Goal: Navigation & Orientation: Understand site structure

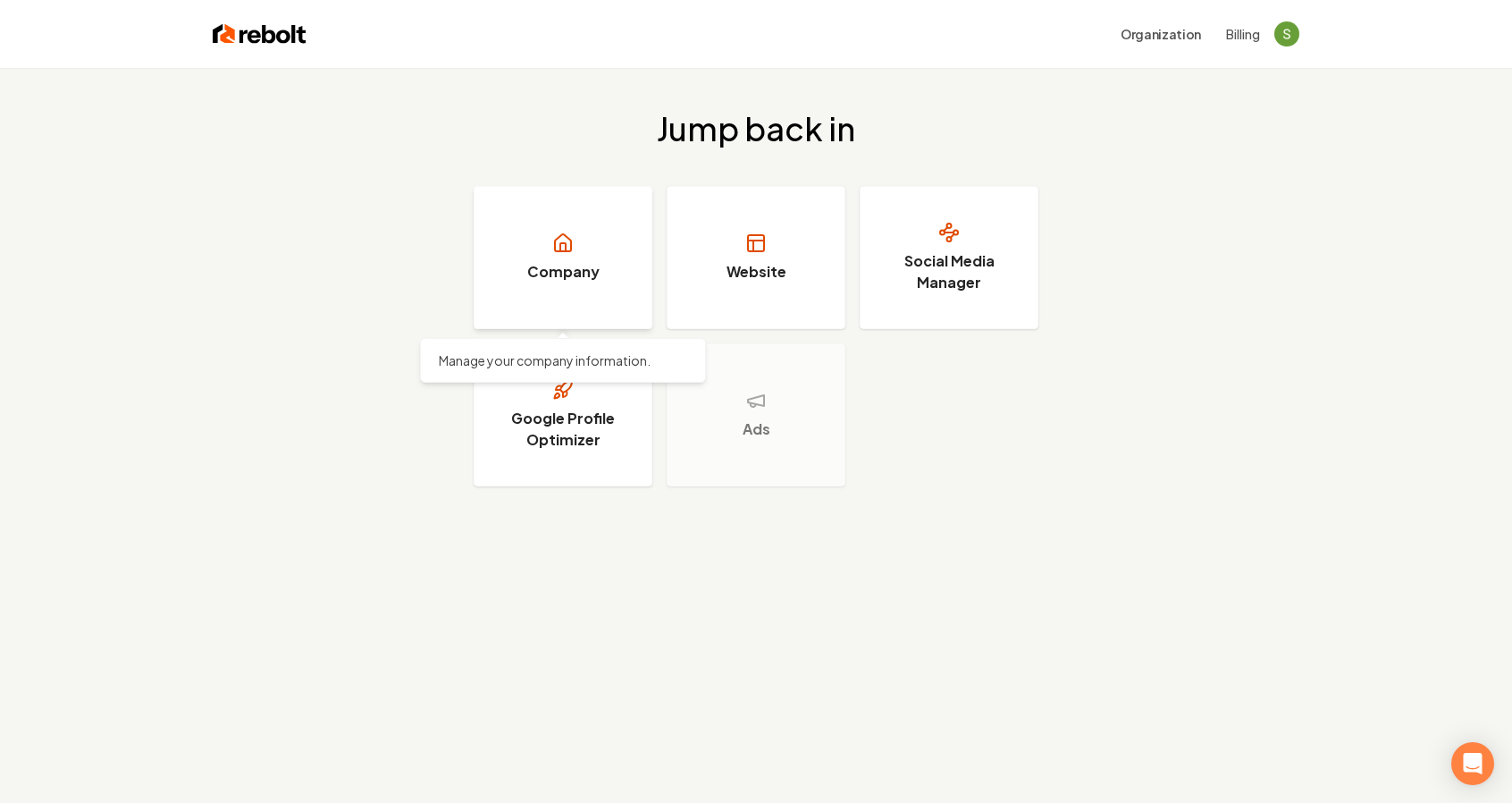
click at [587, 296] on link "Company" at bounding box center [562, 258] width 178 height 143
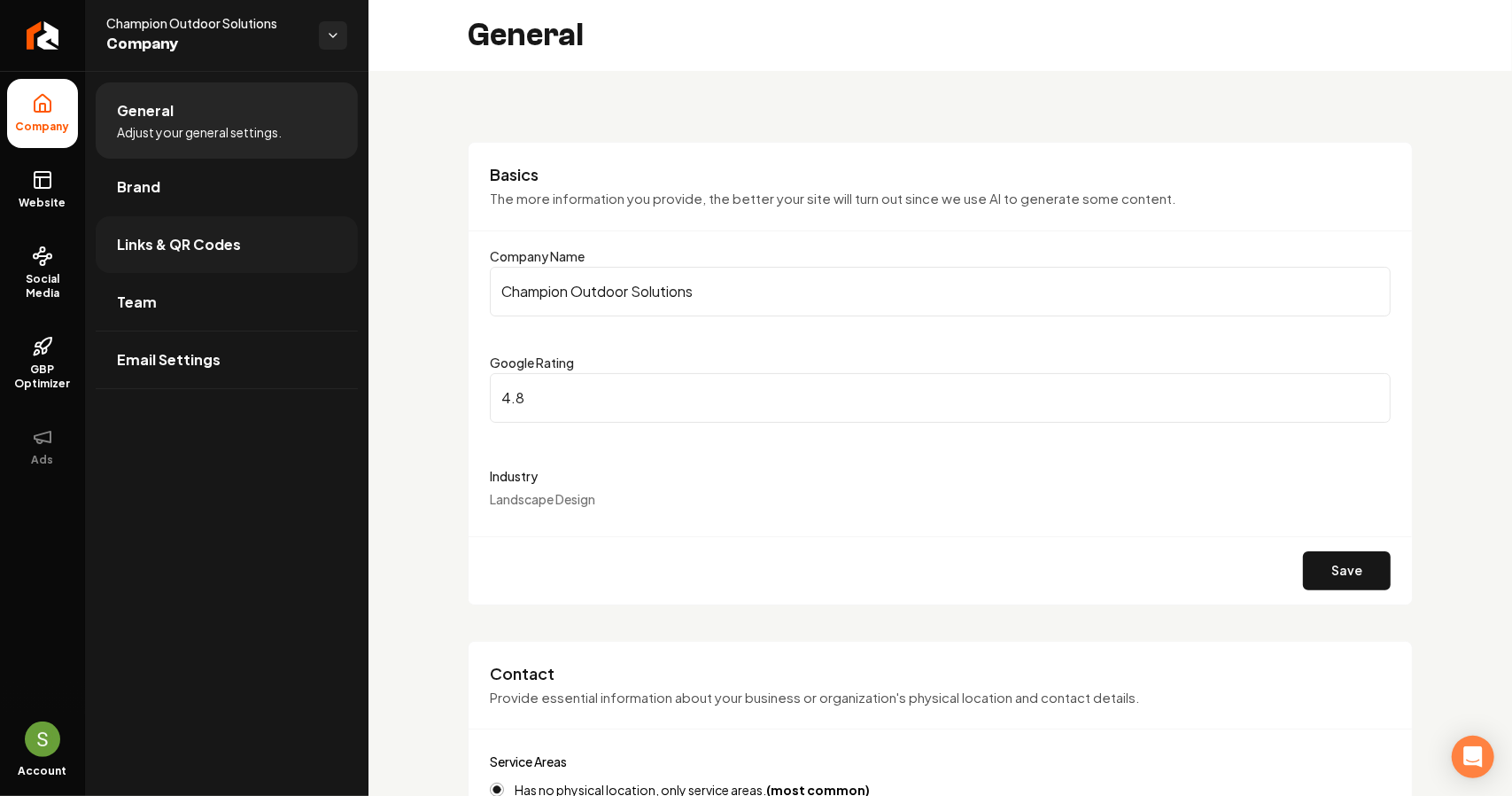
click at [287, 253] on link "Links & QR Codes" at bounding box center [226, 244] width 262 height 57
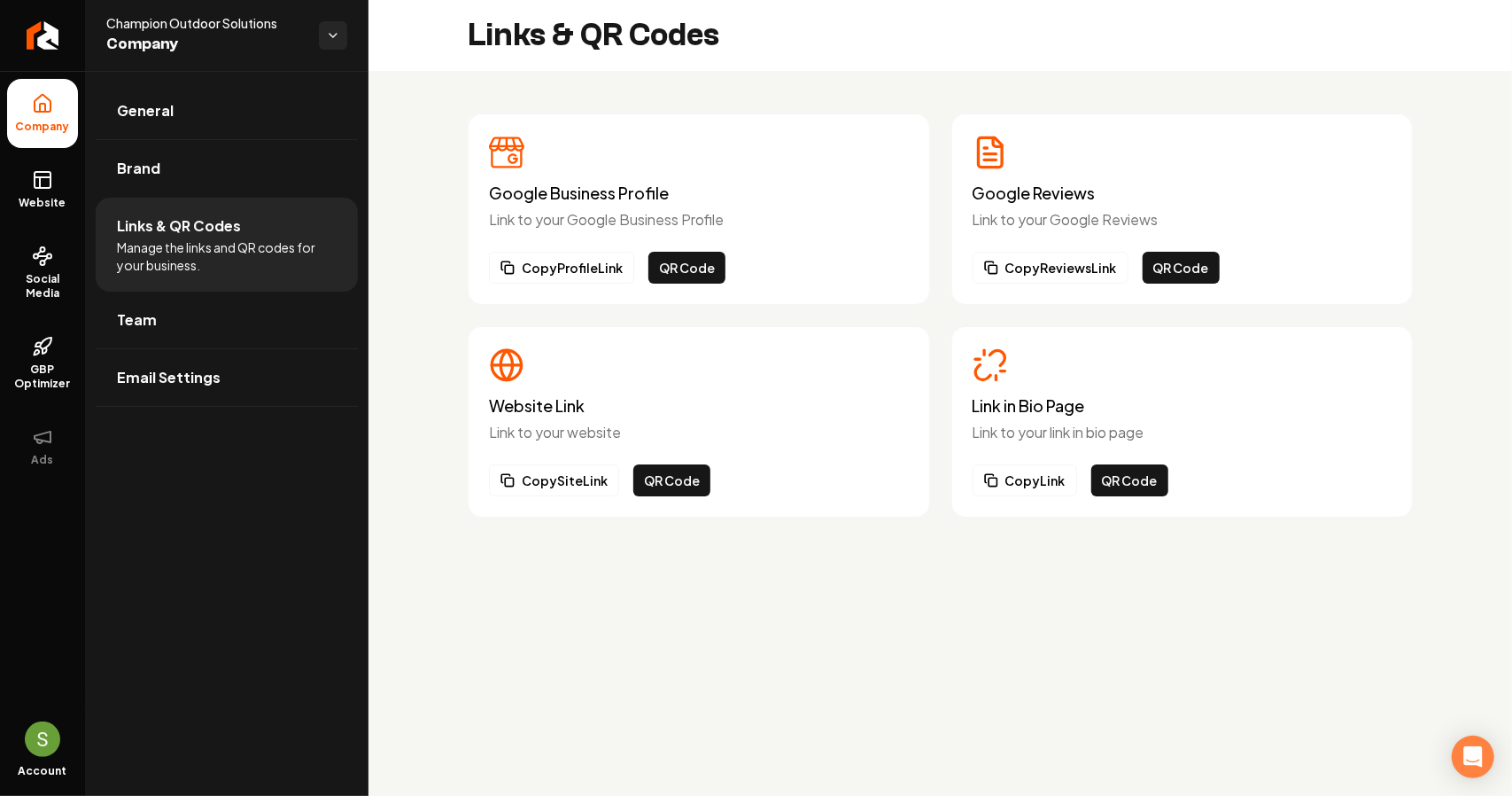
click at [1051, 404] on h3 "Link in Bio Page" at bounding box center [1182, 405] width 420 height 18
click at [1001, 362] on icon "Main content area" at bounding box center [997, 357] width 15 height 15
click at [181, 165] on link "Brand" at bounding box center [226, 168] width 262 height 57
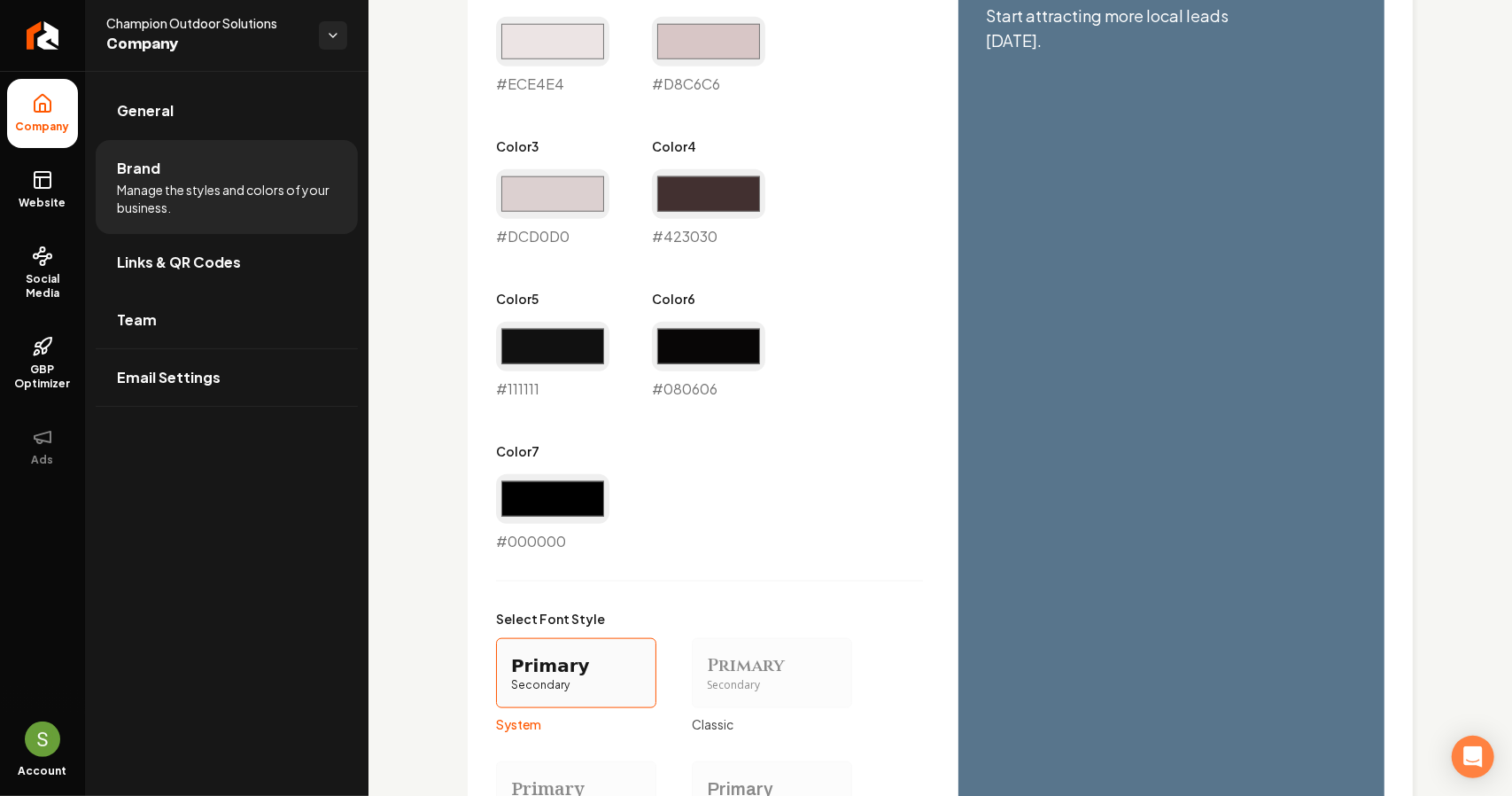
scroll to position [1402, 0]
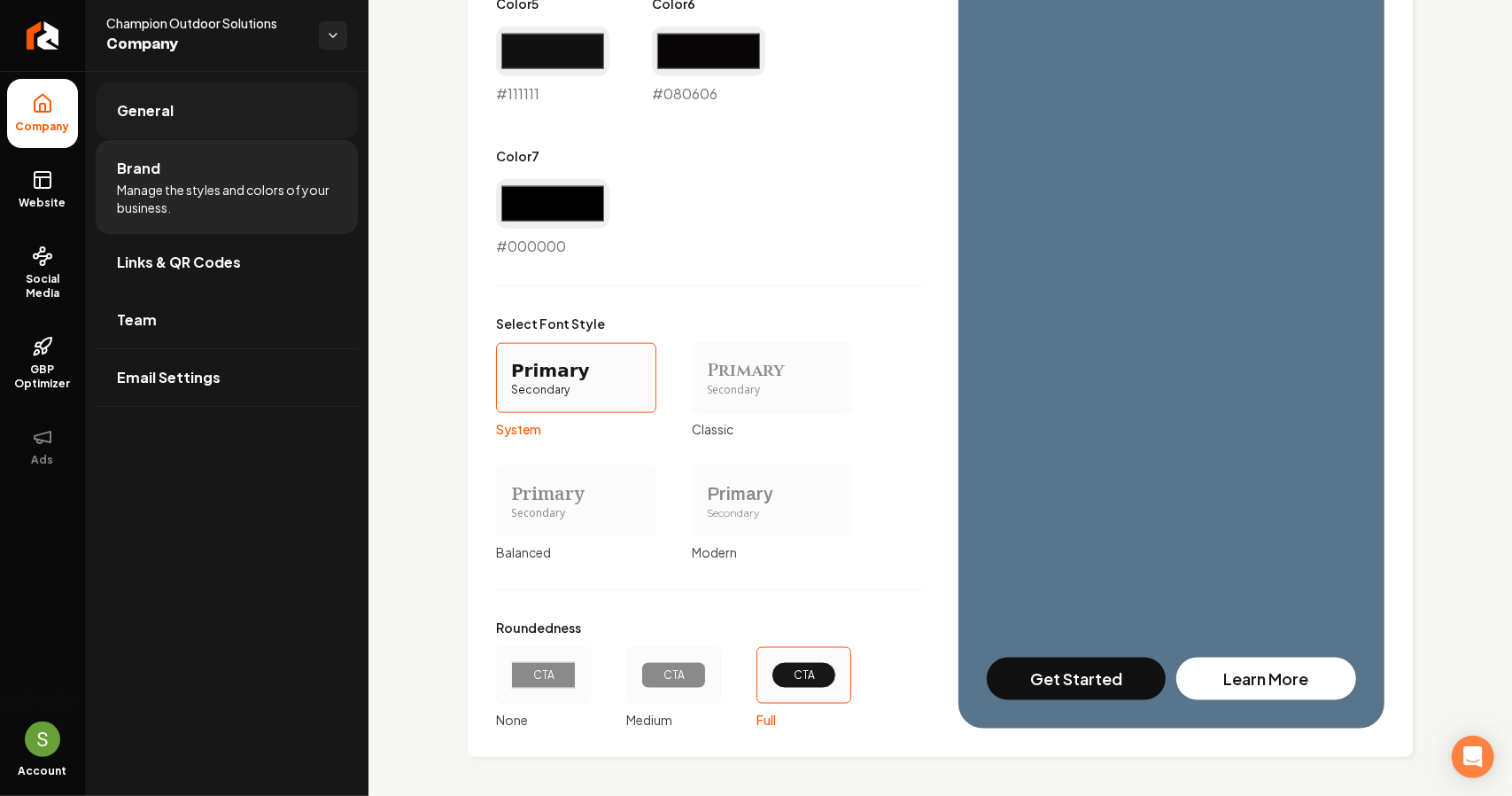
click at [165, 118] on span "General" at bounding box center [145, 110] width 57 height 22
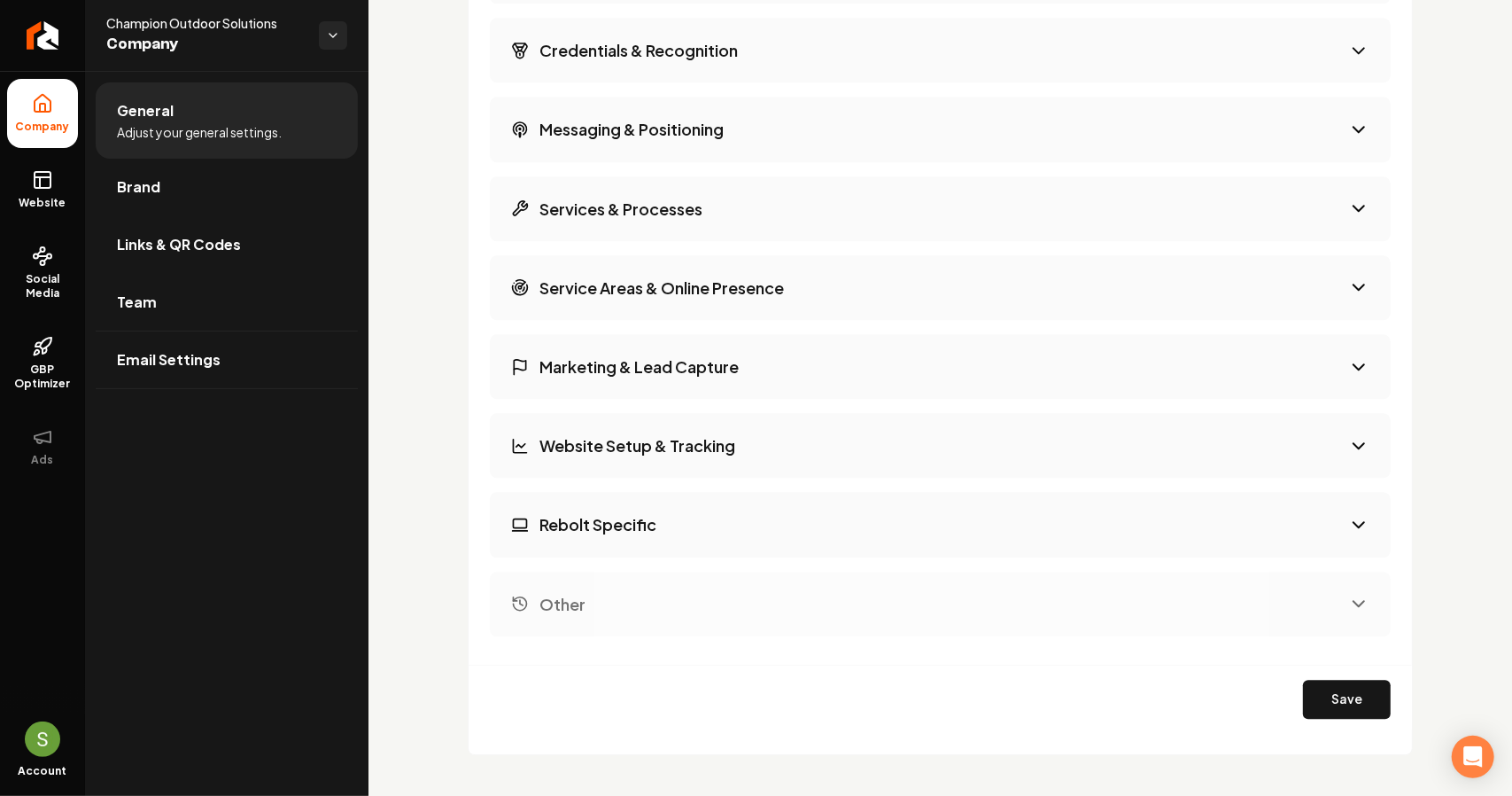
scroll to position [2931, 0]
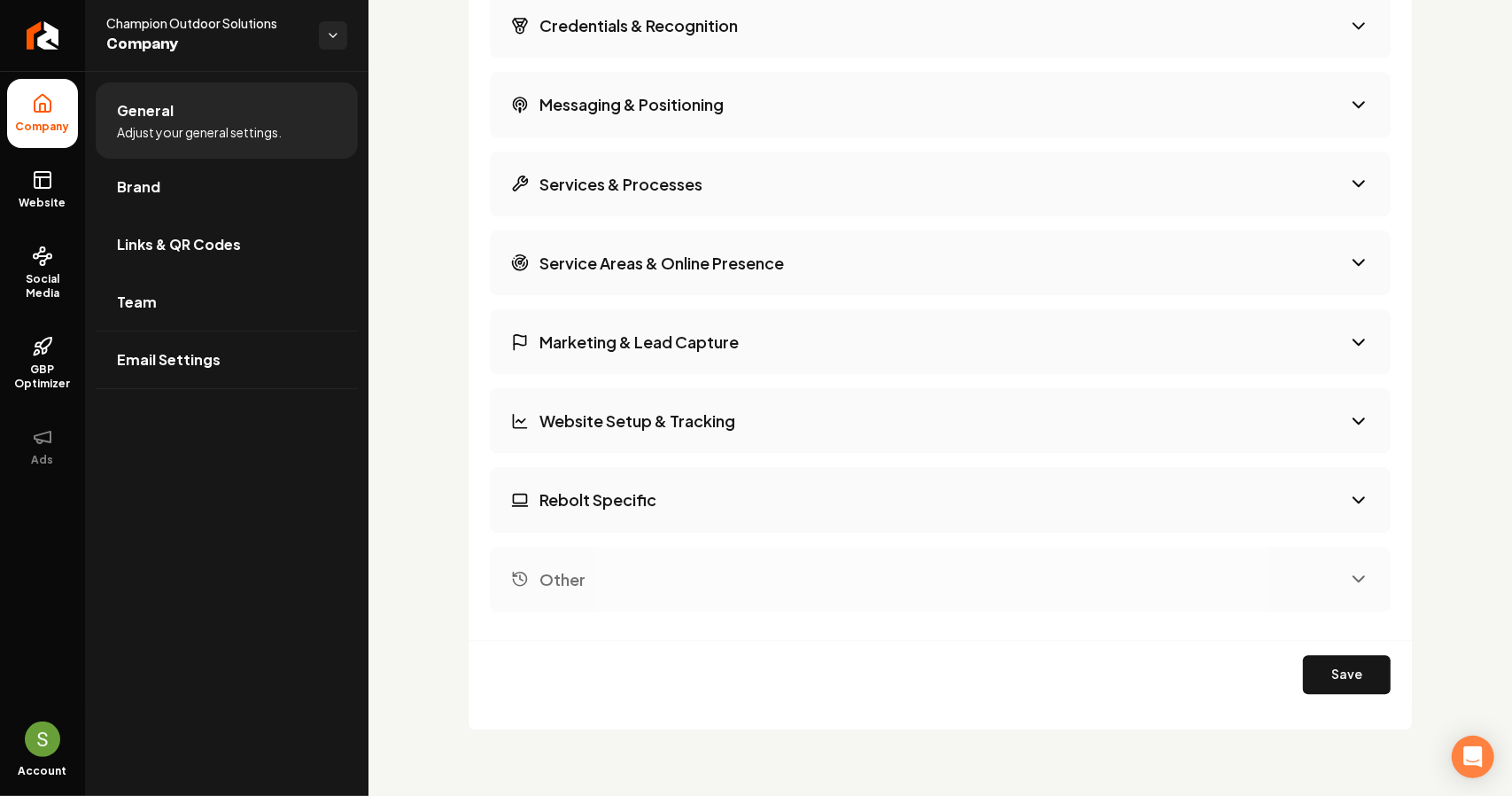
click at [848, 504] on button "Rebolt Specific" at bounding box center [940, 499] width 900 height 65
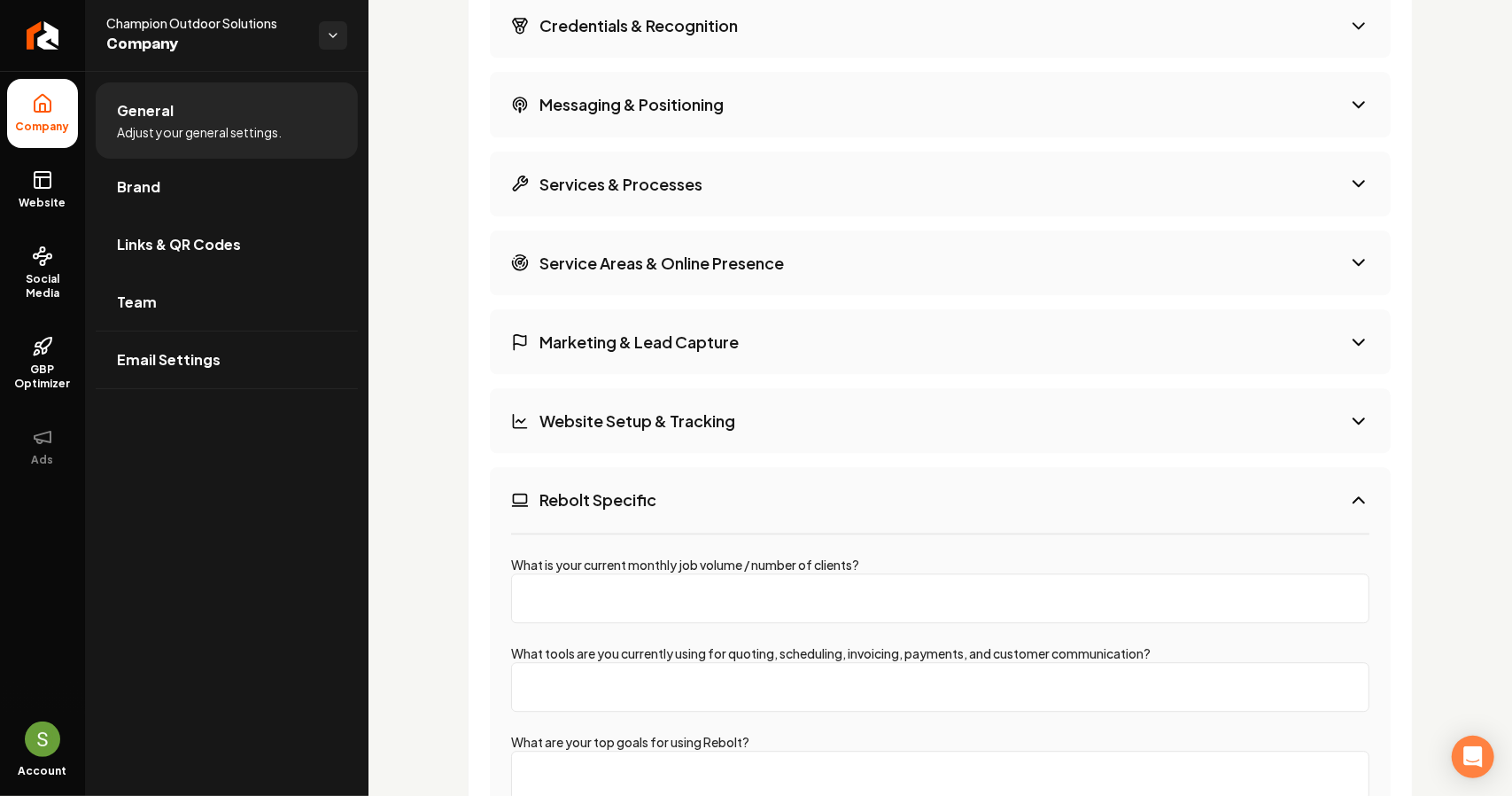
click at [829, 425] on button "Website Setup & Tracking" at bounding box center [940, 420] width 900 height 65
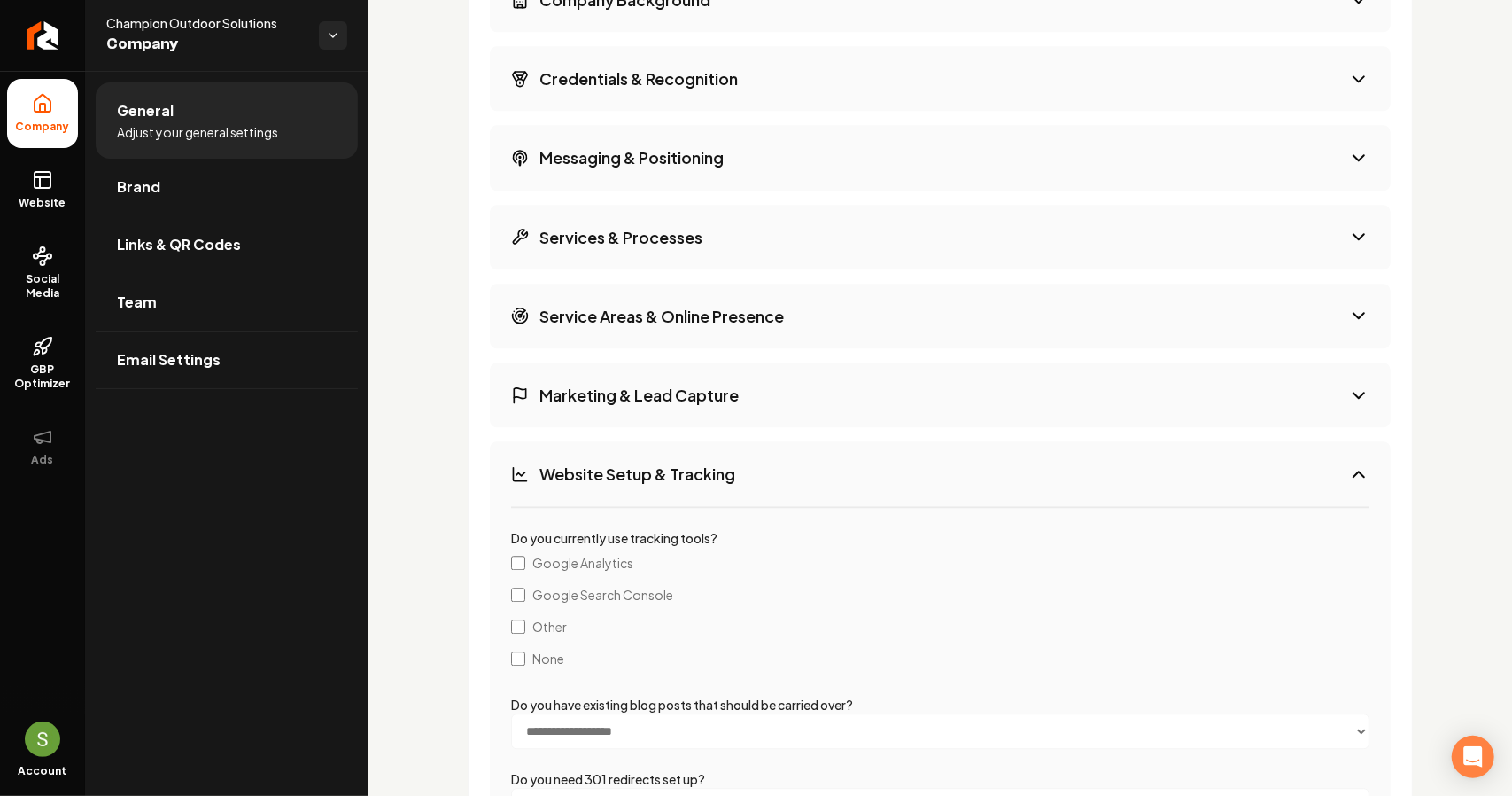
scroll to position [2843, 0]
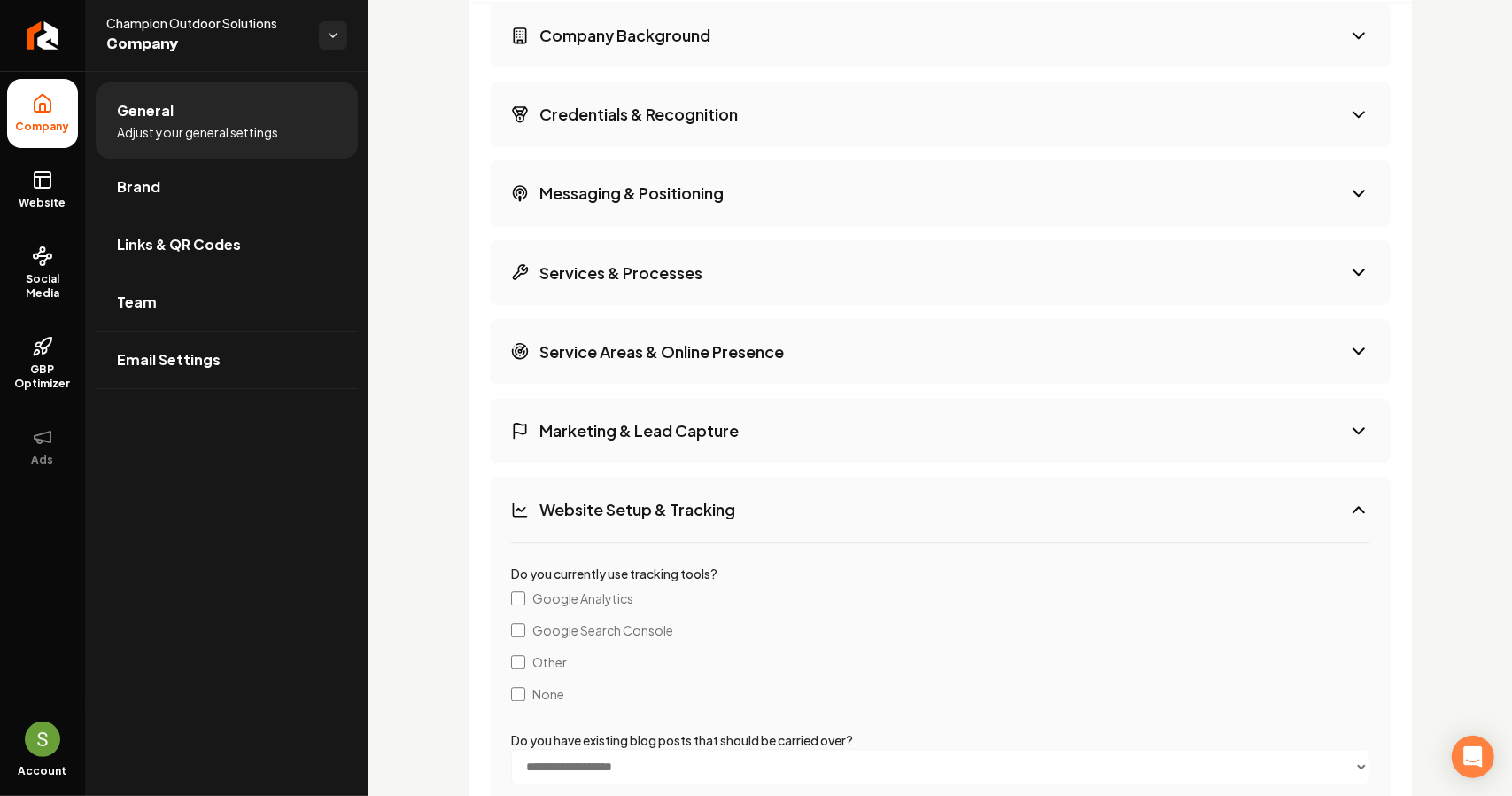
click at [794, 362] on button "Service Areas & Online Presence" at bounding box center [940, 351] width 900 height 65
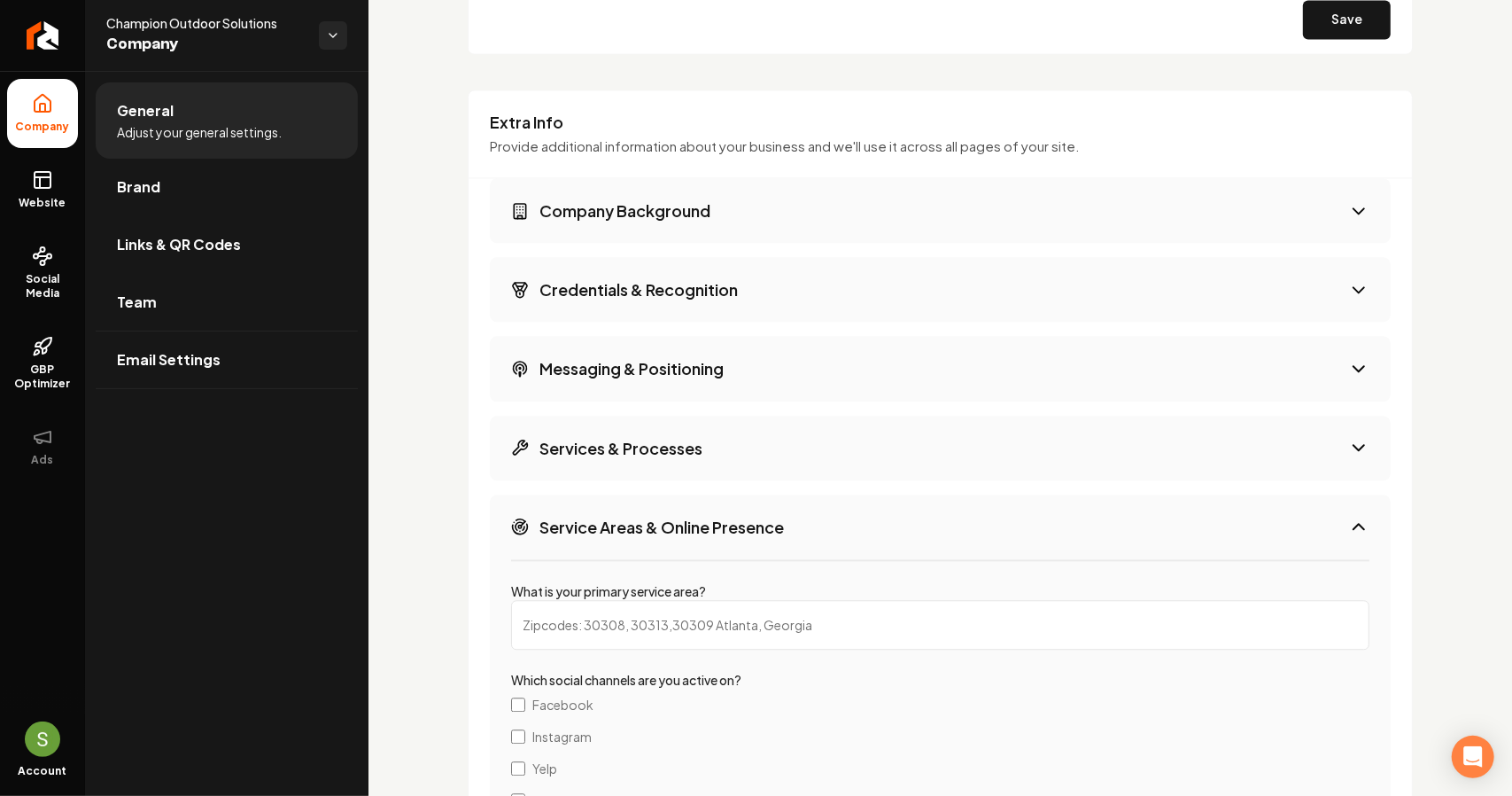
scroll to position [2665, 0]
click at [782, 425] on button "Services & Processes" at bounding box center [940, 449] width 900 height 65
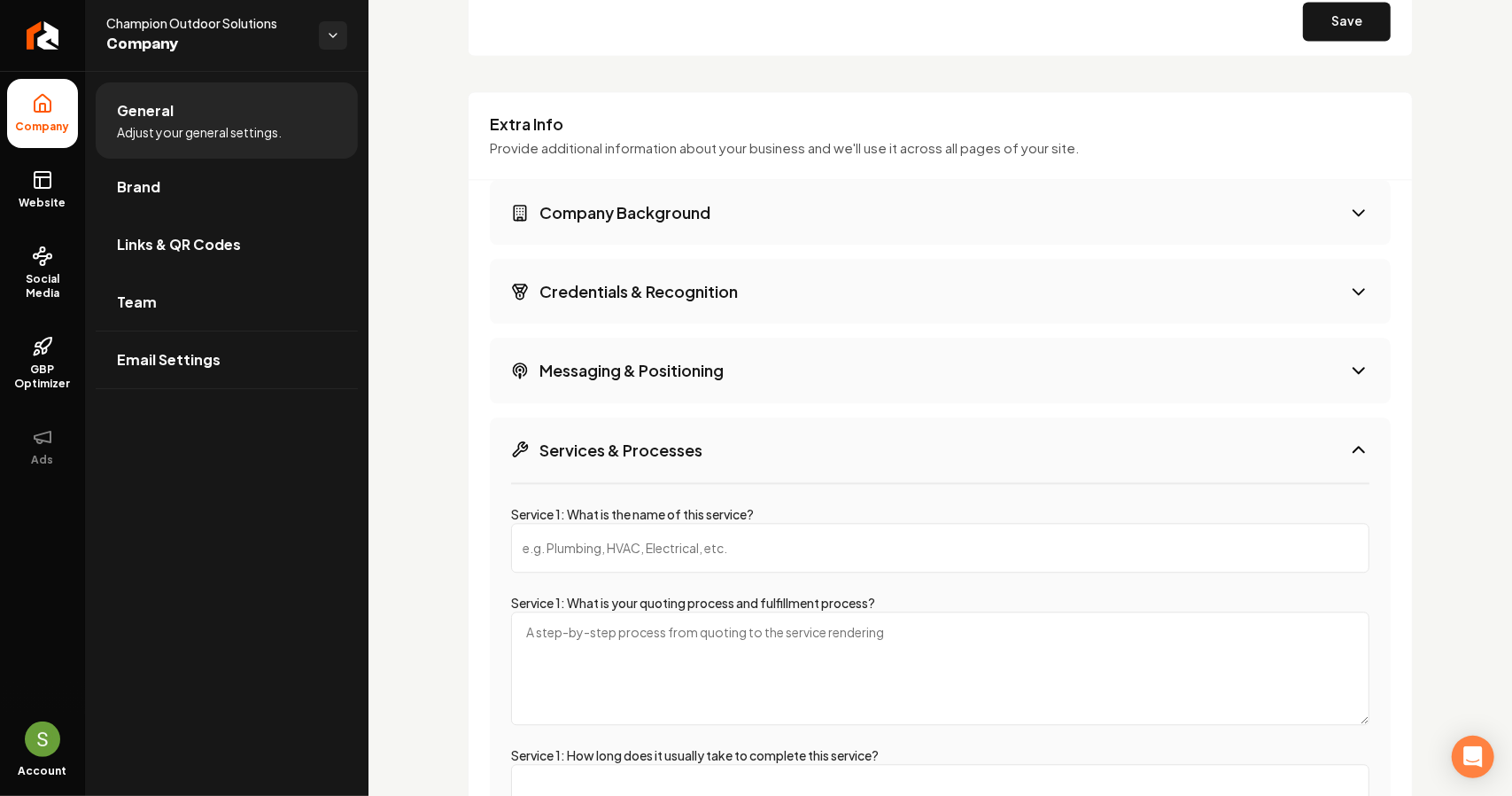
click at [774, 380] on button "Messaging & Positioning" at bounding box center [940, 369] width 900 height 65
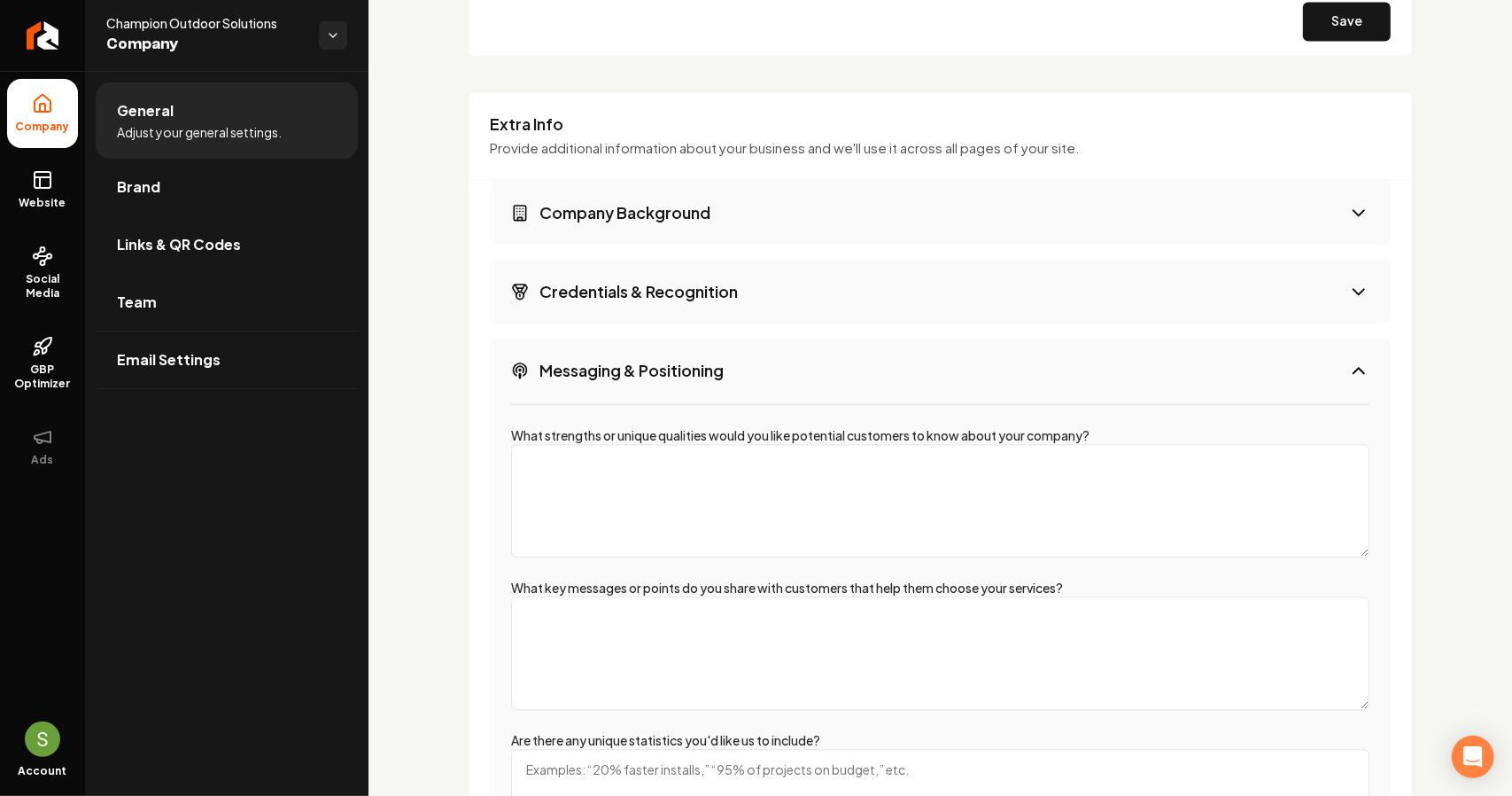
click at [747, 297] on button "Credentials & Recognition" at bounding box center [940, 291] width 900 height 65
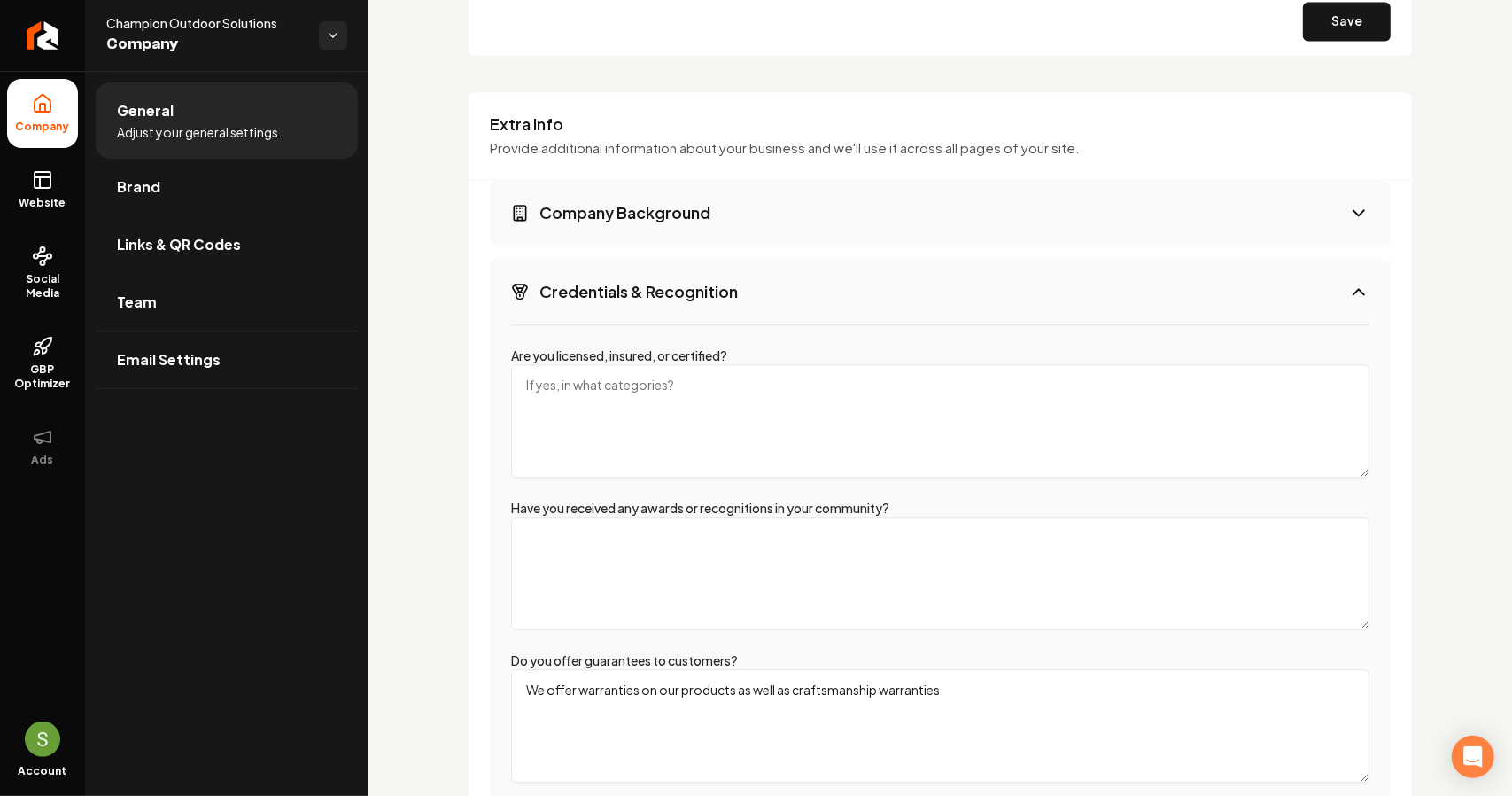
click at [728, 215] on button "Company Background" at bounding box center [940, 211] width 900 height 65
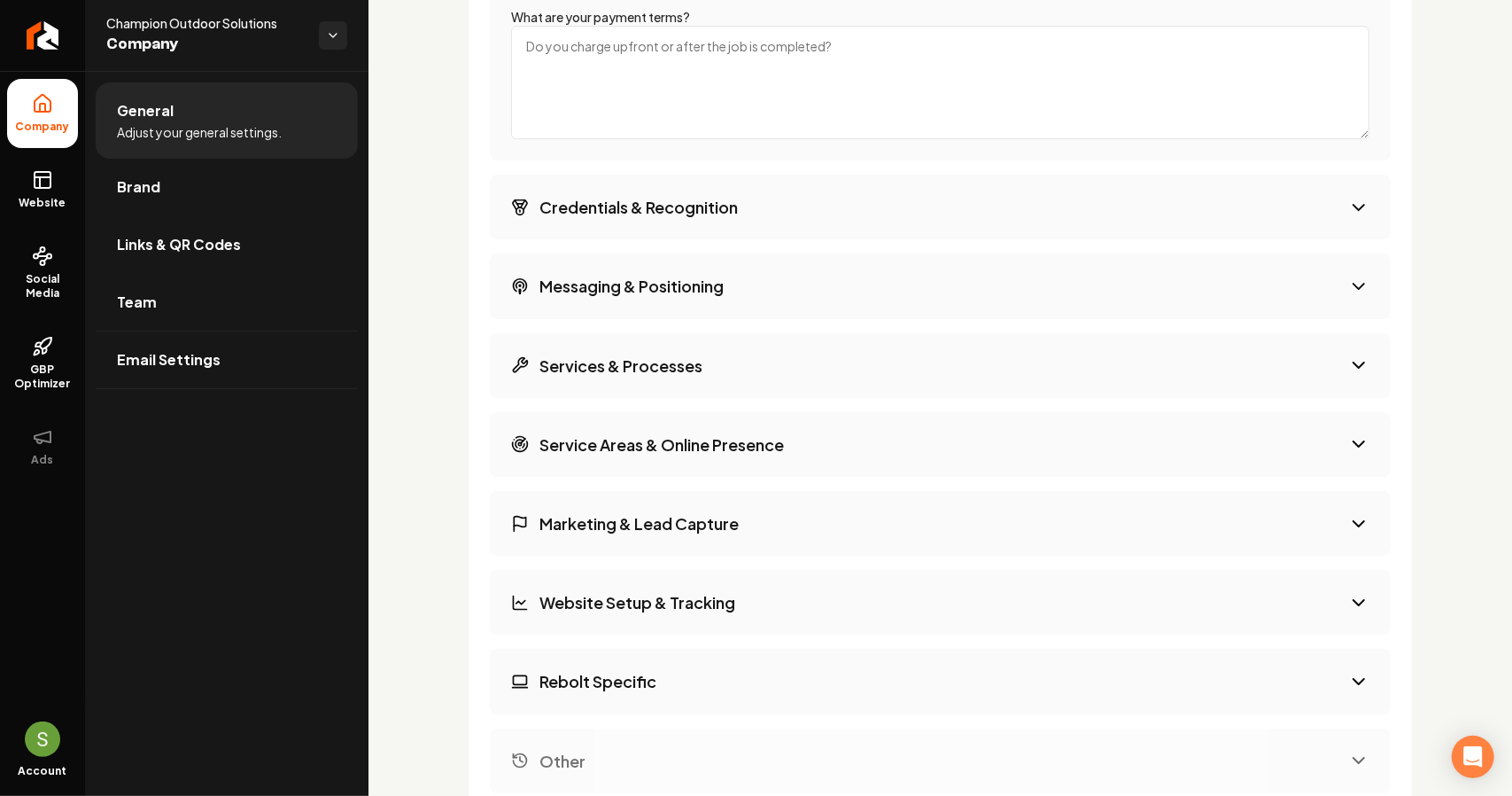
scroll to position [4026, 0]
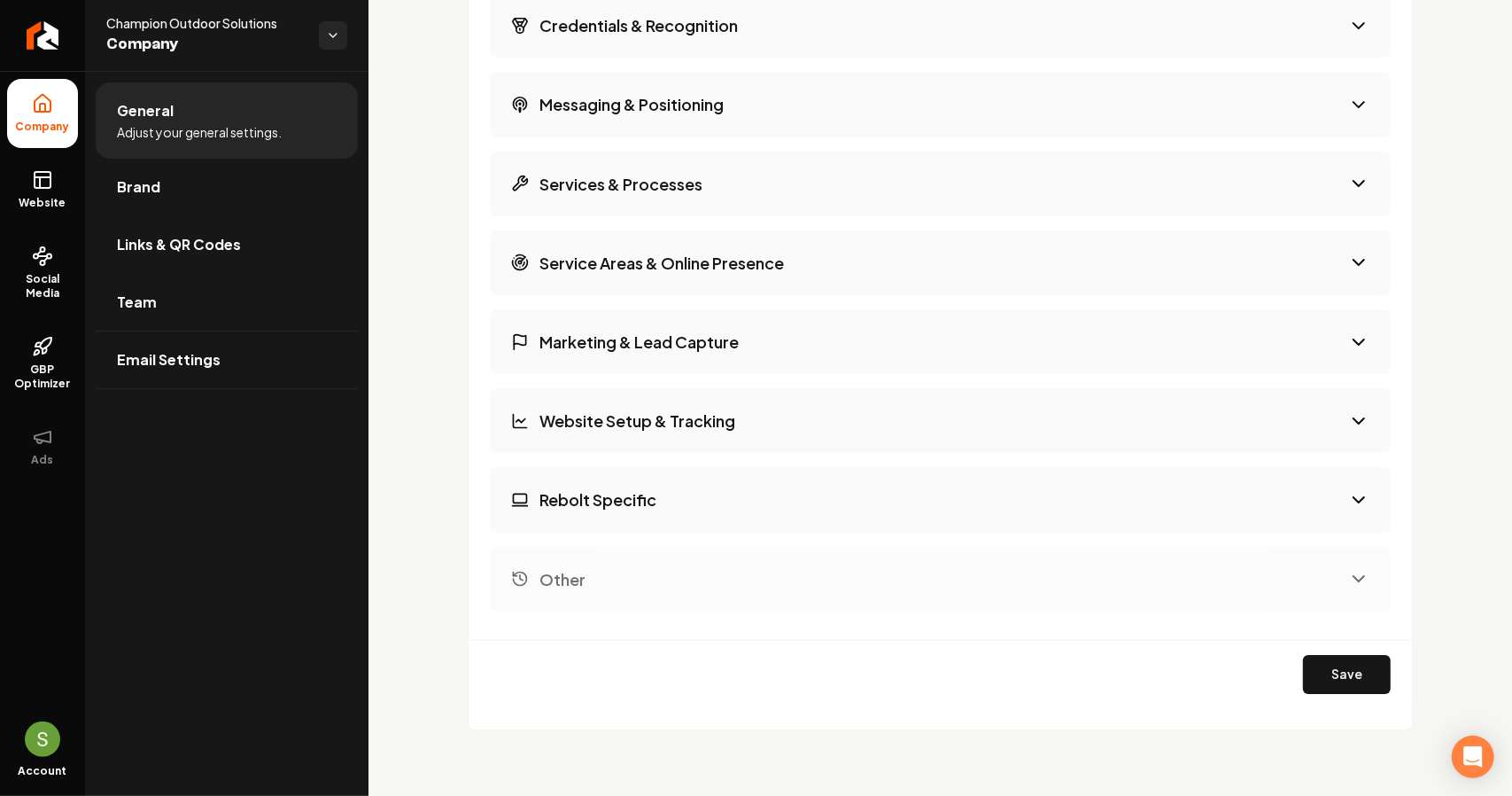
click at [691, 330] on h3 "Marketing & Lead Capture" at bounding box center [639, 341] width 199 height 22
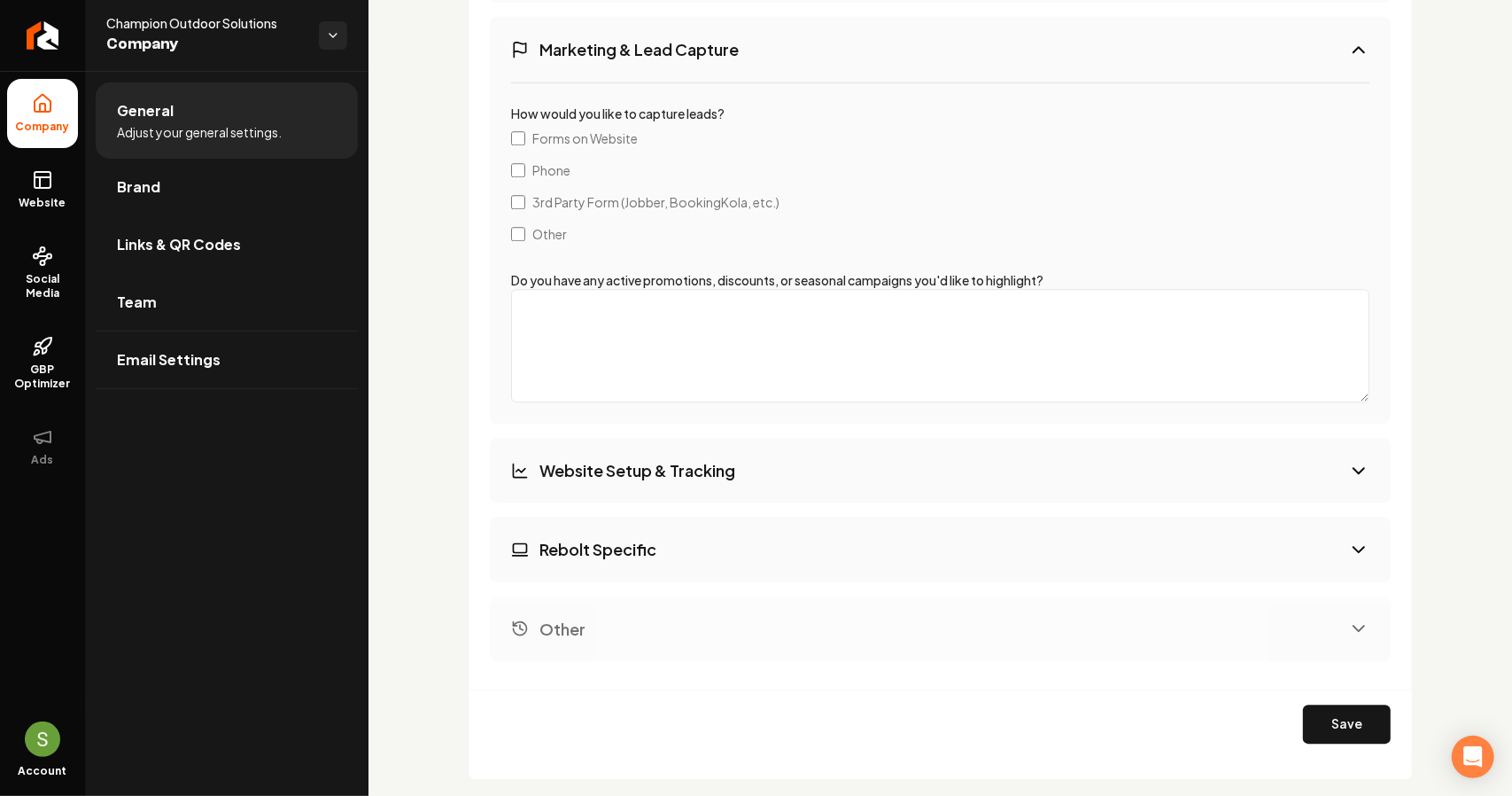
scroll to position [3273, 0]
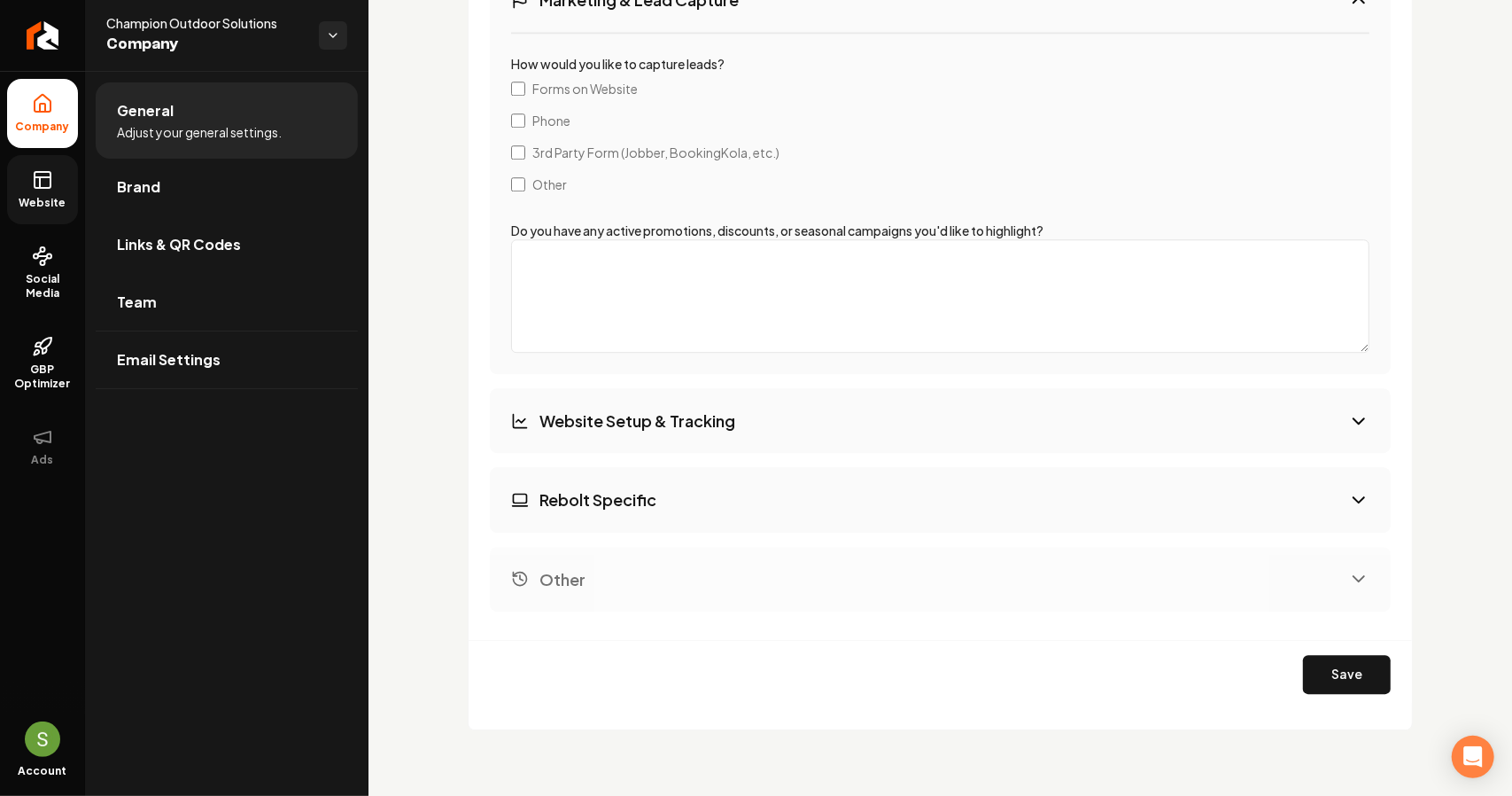
click at [30, 179] on link "Website" at bounding box center [43, 190] width 71 height 69
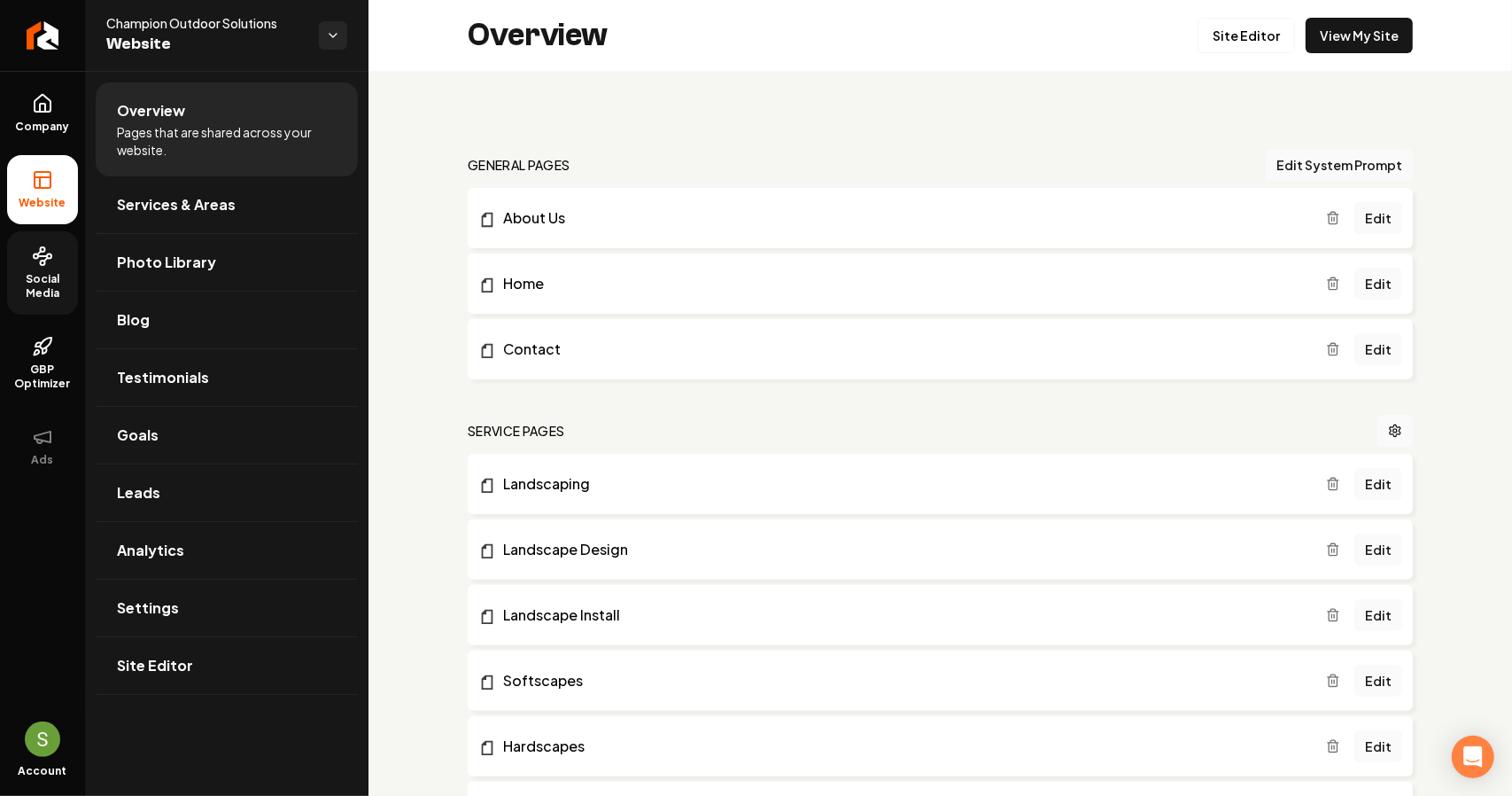
click at [32, 251] on icon at bounding box center [42, 255] width 22 height 22
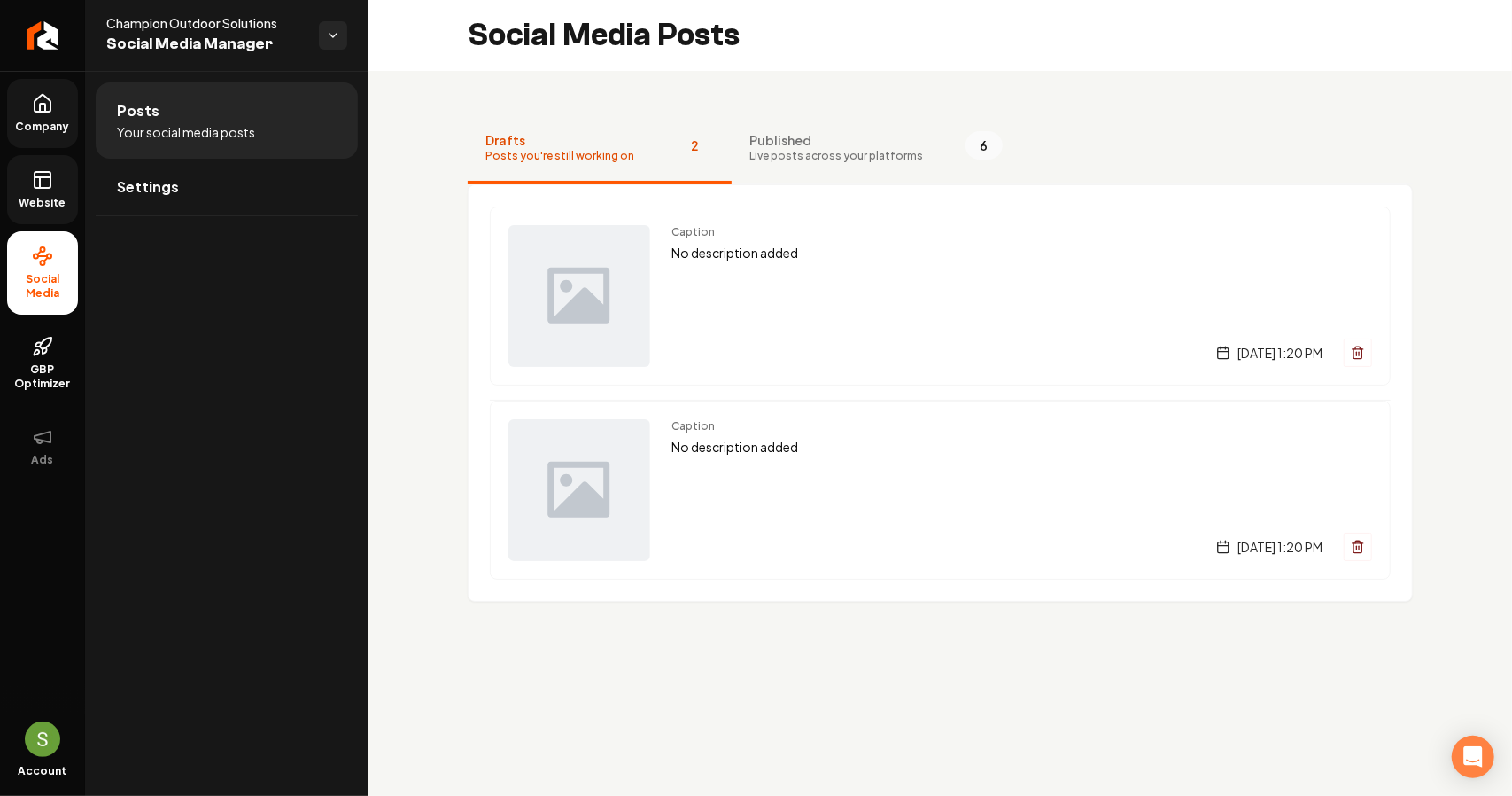
click at [43, 109] on icon at bounding box center [42, 103] width 22 height 22
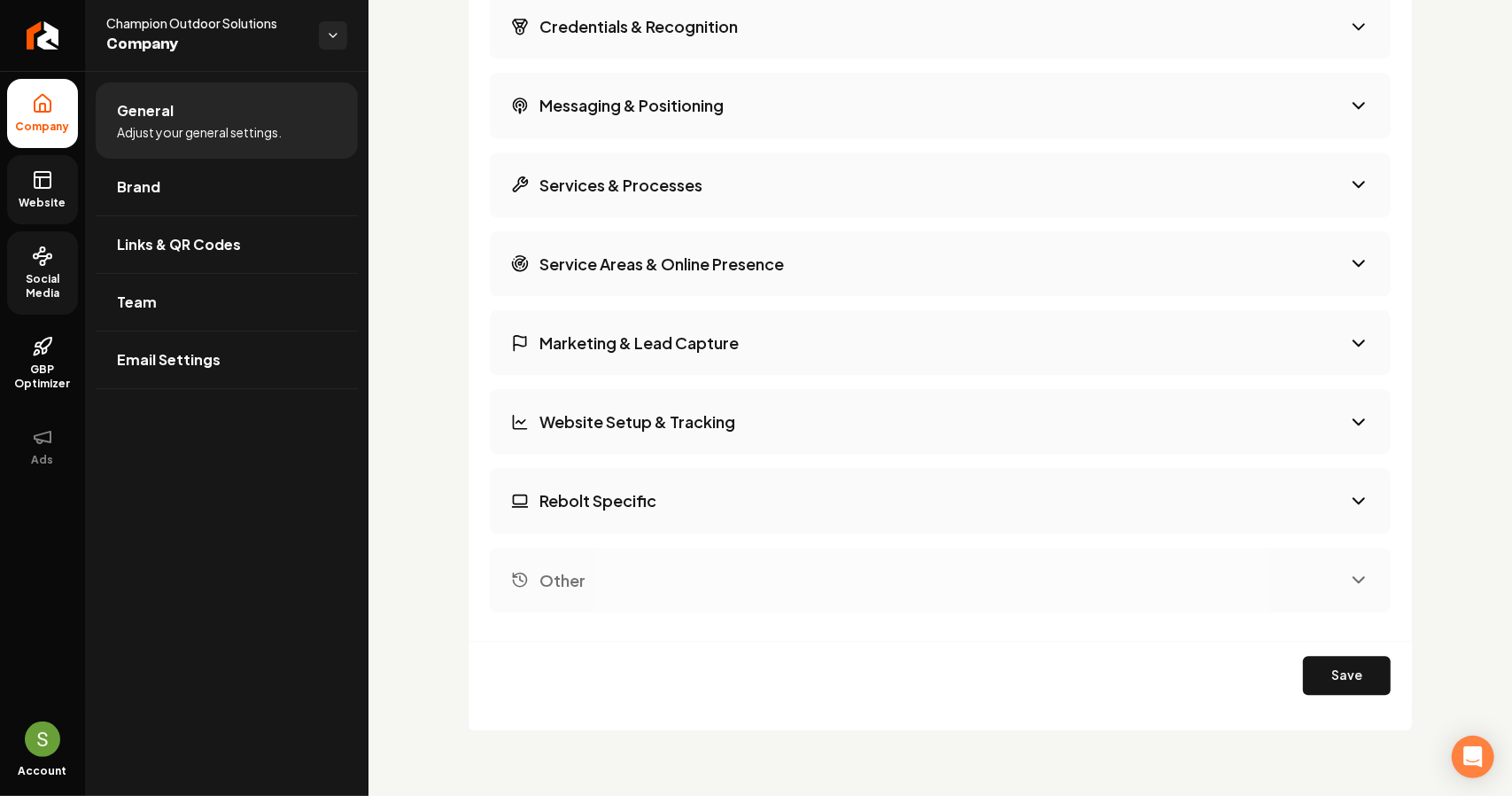
scroll to position [2931, 0]
click at [173, 243] on span "Links & QR Codes" at bounding box center [179, 244] width 124 height 22
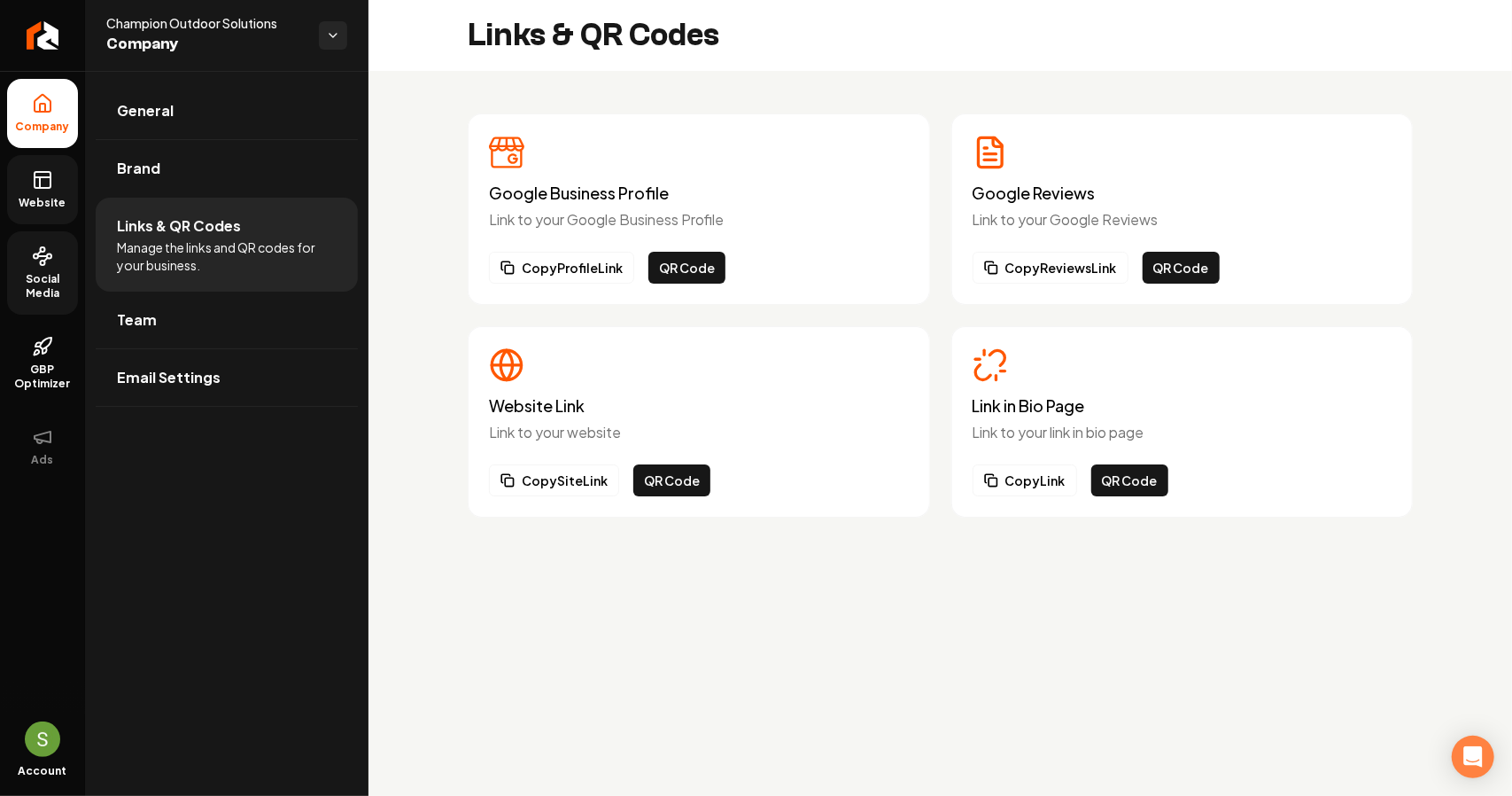
click at [47, 195] on span "Website" at bounding box center [42, 202] width 61 height 14
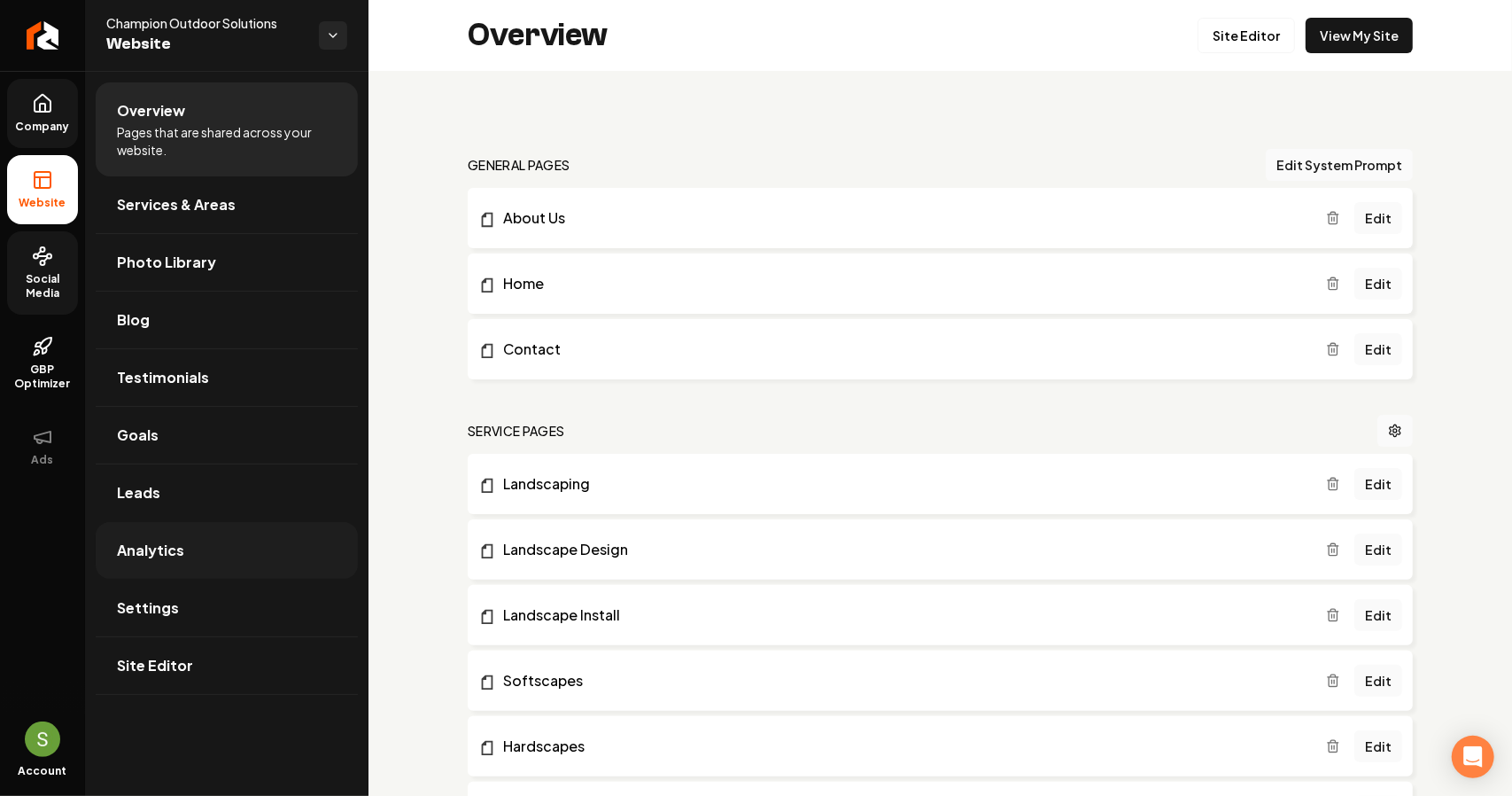
click at [184, 552] on link "Analytics" at bounding box center [226, 550] width 262 height 57
